Goal: Entertainment & Leisure: Consume media (video, audio)

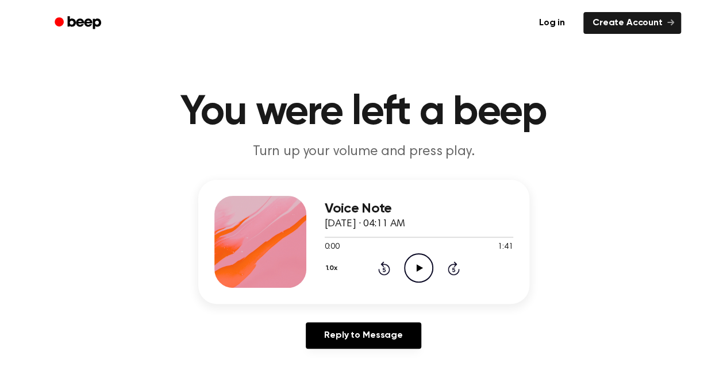
click at [417, 265] on icon at bounding box center [420, 267] width 6 height 7
click at [394, 57] on main "You were left a beep Turn up your volume and press play. Voice Note [DATE] · 04…" at bounding box center [363, 354] width 727 height 709
click at [384, 270] on icon "Rewind 5 seconds" at bounding box center [384, 268] width 13 height 15
click at [384, 270] on icon at bounding box center [384, 269] width 3 height 5
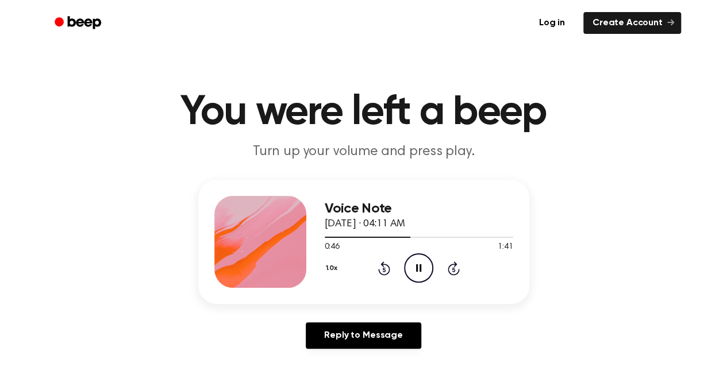
click at [384, 270] on icon at bounding box center [384, 269] width 3 height 5
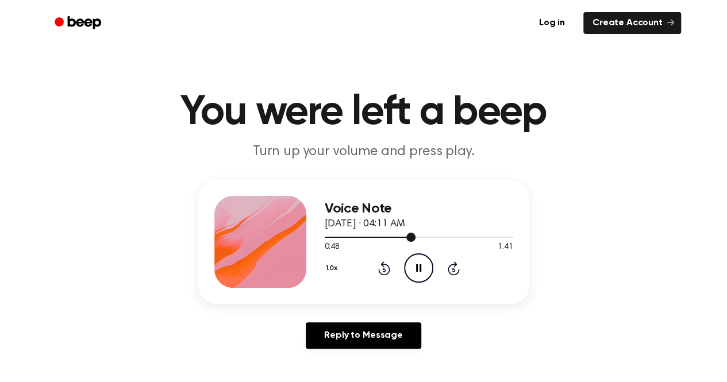
click at [429, 239] on div at bounding box center [419, 236] width 189 height 9
click at [421, 263] on icon "Play Audio" at bounding box center [418, 268] width 29 height 29
click at [420, 270] on icon at bounding box center [418, 267] width 5 height 7
click at [380, 268] on icon "Rewind 5 seconds" at bounding box center [384, 268] width 13 height 15
click at [414, 267] on icon "Play Audio" at bounding box center [418, 268] width 29 height 29
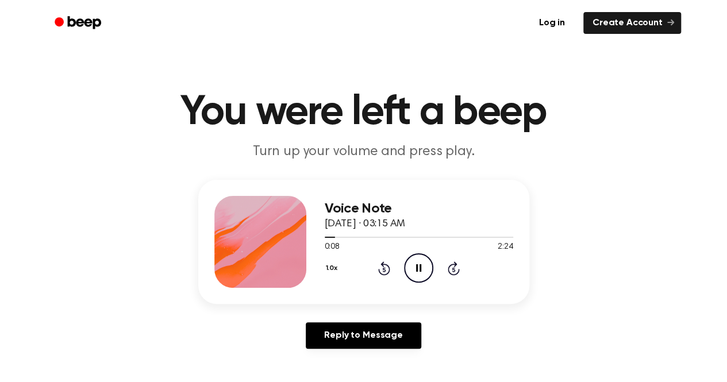
click at [419, 266] on icon "Pause Audio" at bounding box center [418, 268] width 29 height 29
click at [418, 270] on icon at bounding box center [420, 267] width 6 height 7
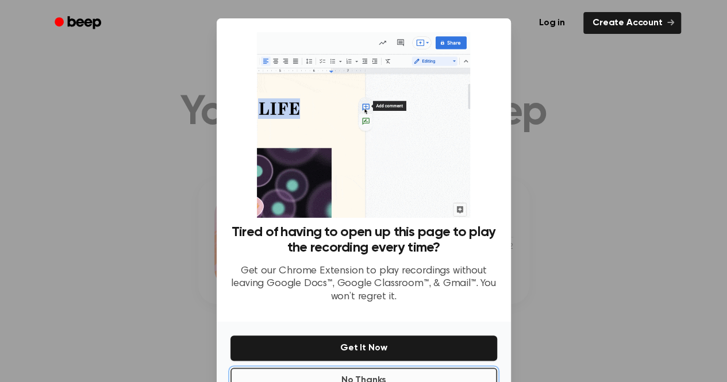
click at [393, 374] on button "No Thanks" at bounding box center [364, 380] width 267 height 25
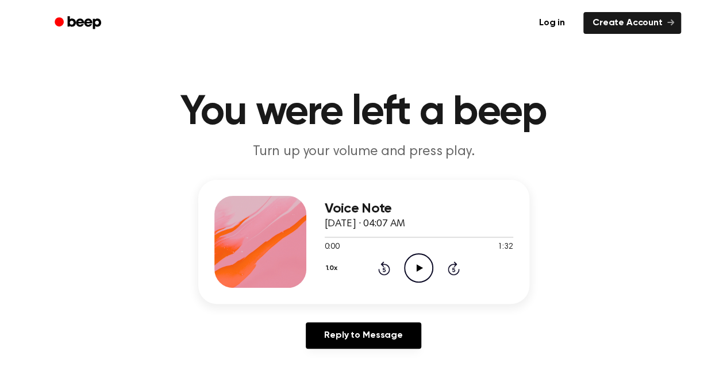
click at [420, 263] on icon "Play Audio" at bounding box center [418, 268] width 29 height 29
click at [423, 263] on icon "Pause Audio" at bounding box center [418, 268] width 29 height 29
click at [423, 263] on icon "Play Audio" at bounding box center [418, 268] width 29 height 29
